Goal: Task Accomplishment & Management: Manage account settings

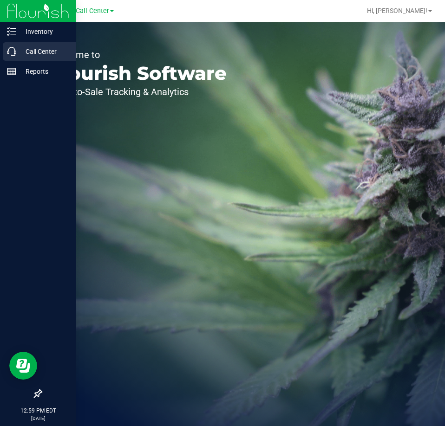
click at [13, 55] on icon at bounding box center [11, 51] width 9 height 9
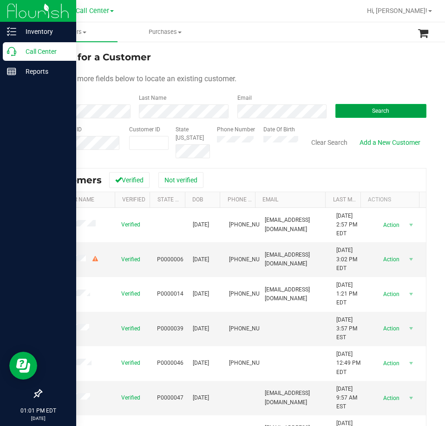
click at [352, 112] on button "Search" at bounding box center [380, 111] width 91 height 14
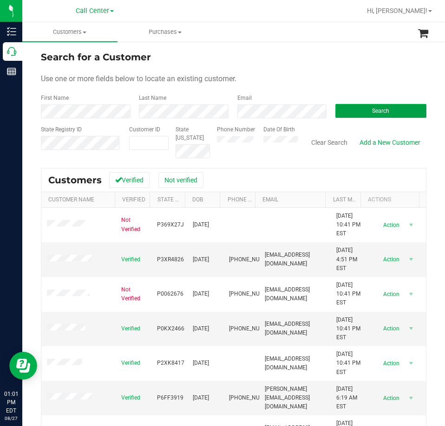
click at [399, 116] on button "Search" at bounding box center [380, 111] width 91 height 14
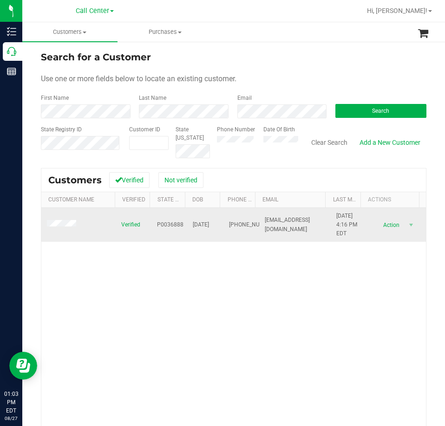
click at [66, 230] on td at bounding box center [78, 225] width 74 height 34
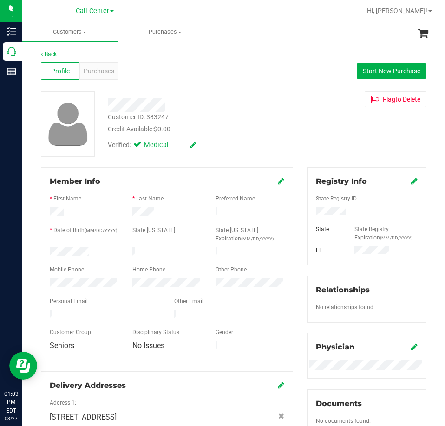
click at [278, 180] on icon at bounding box center [281, 180] width 7 height 7
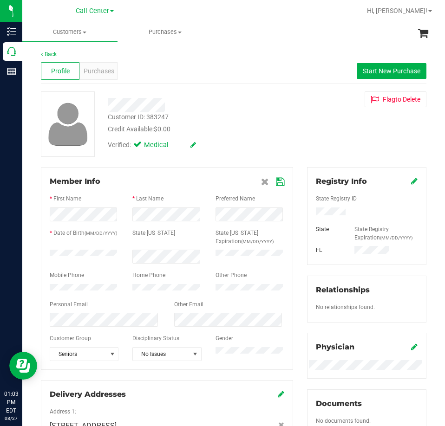
click at [277, 182] on icon at bounding box center [280, 181] width 8 height 7
click at [277, 185] on icon at bounding box center [280, 181] width 8 height 7
